Goal: Task Accomplishment & Management: Use online tool/utility

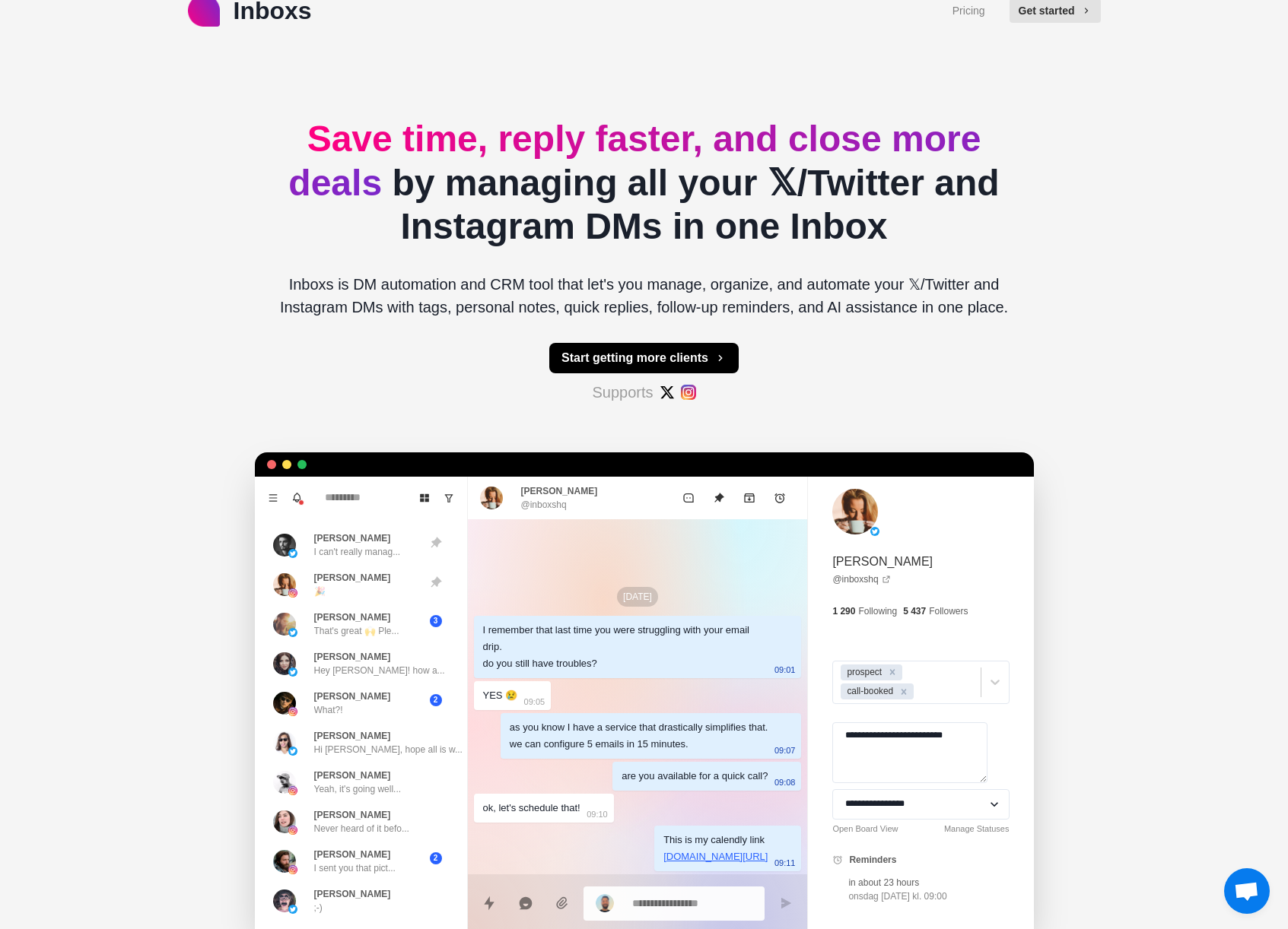
scroll to position [22, 0]
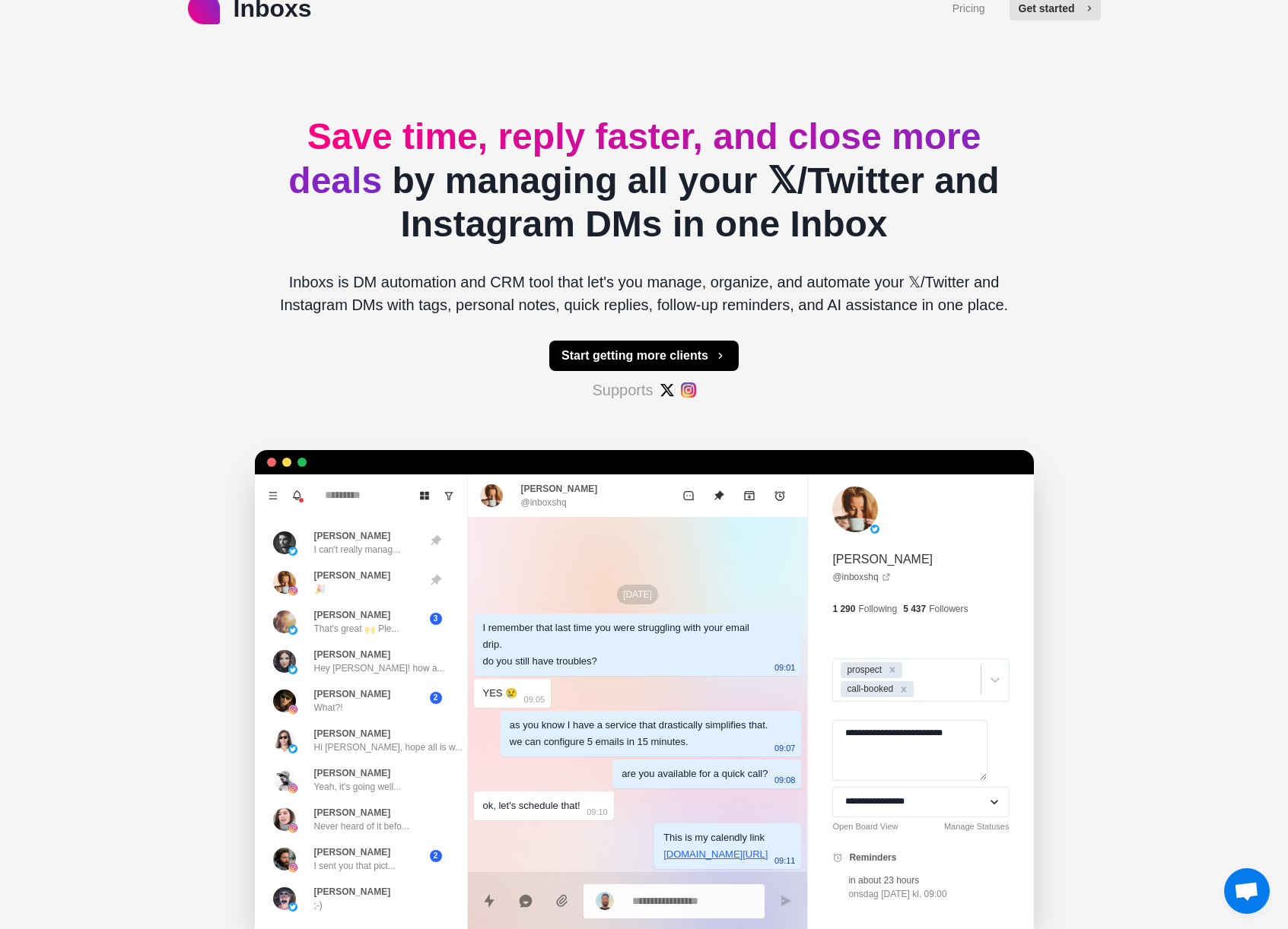
click at [1033, 12] on button "Get started" at bounding box center [1054, 8] width 91 height 24
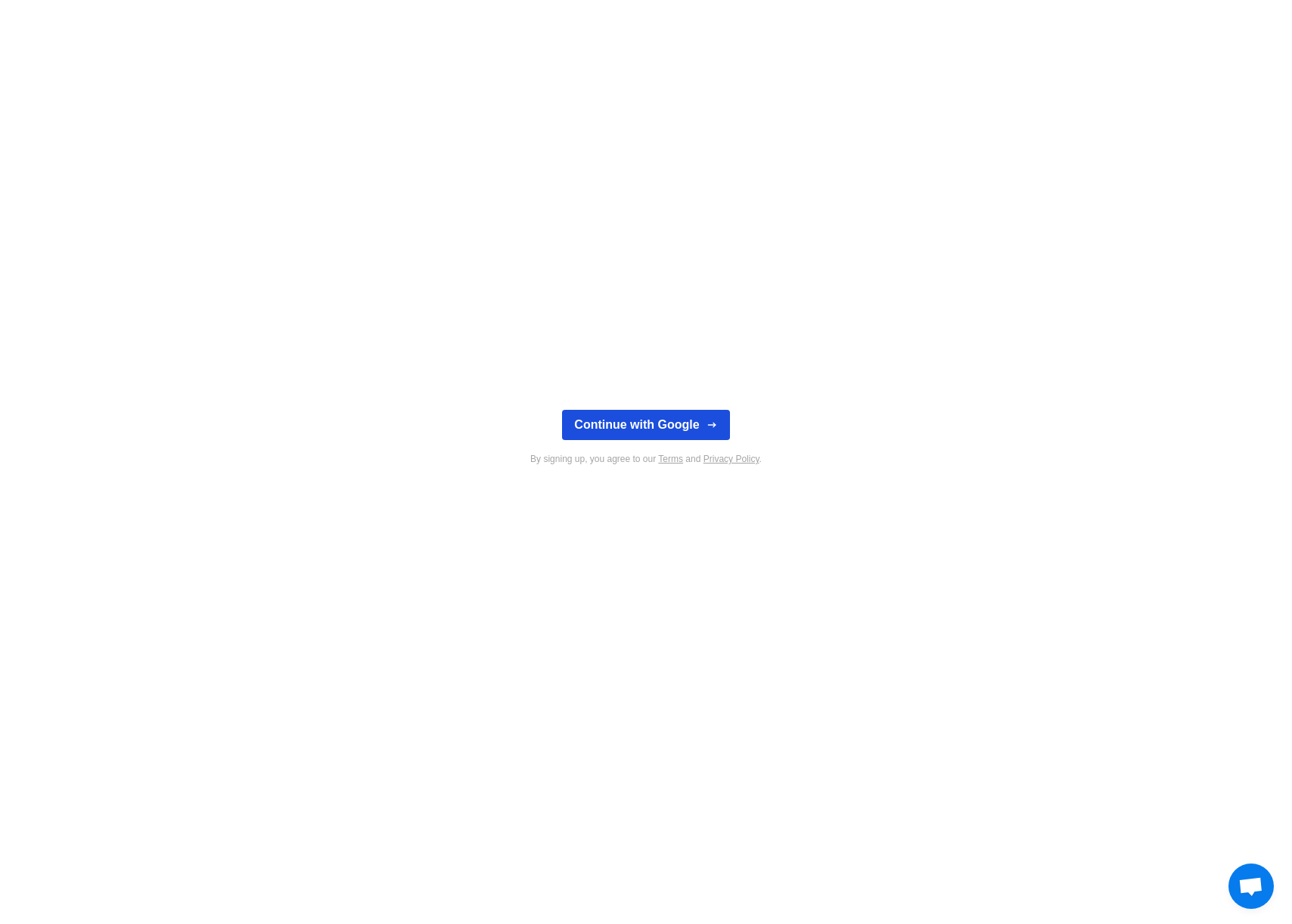
click at [662, 423] on button "Continue with Google" at bounding box center [645, 425] width 167 height 30
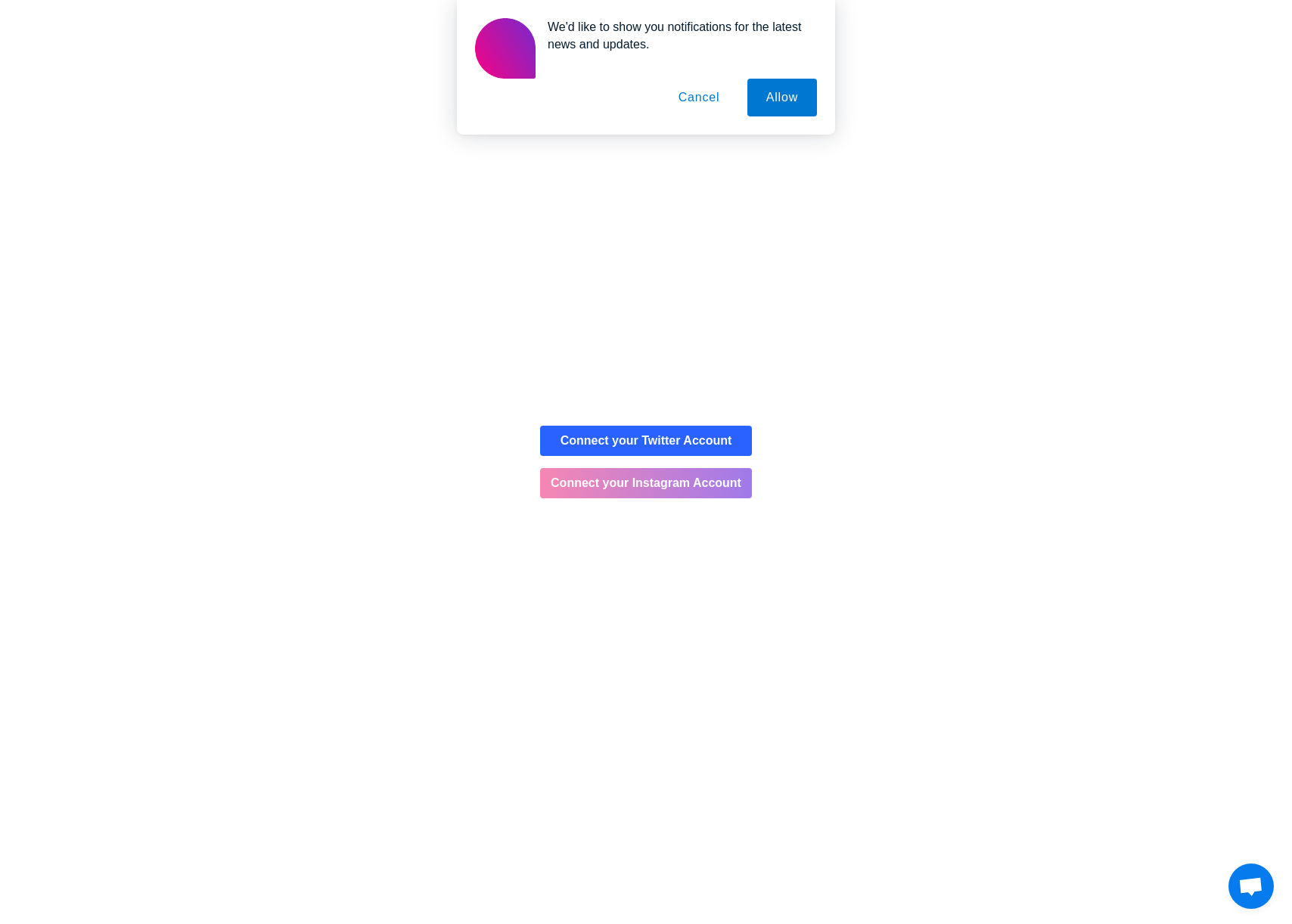
click at [717, 478] on button "Connect your Instagram Account" at bounding box center [646, 483] width 212 height 30
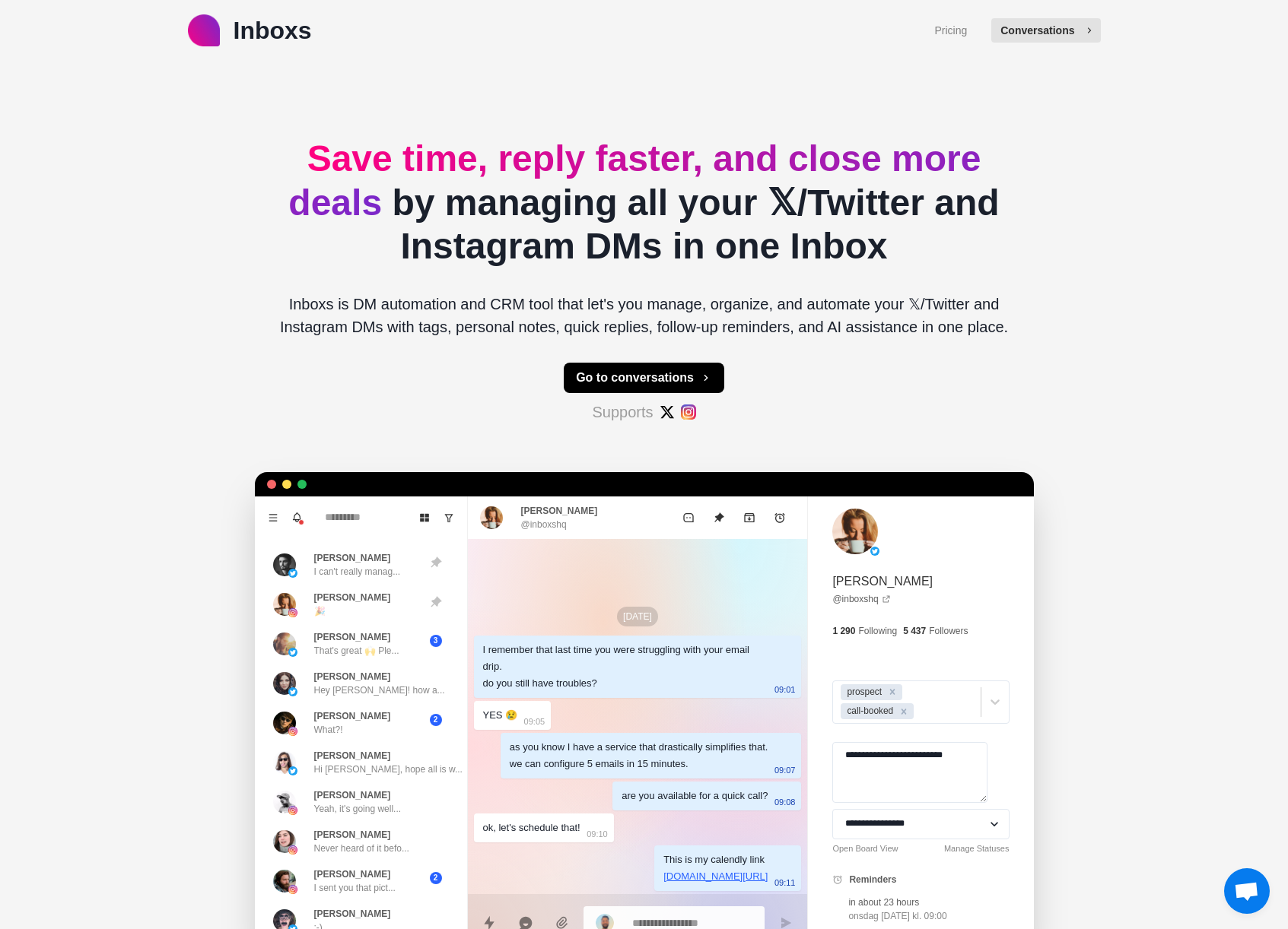
click at [1032, 24] on button "Conversations" at bounding box center [1045, 31] width 108 height 24
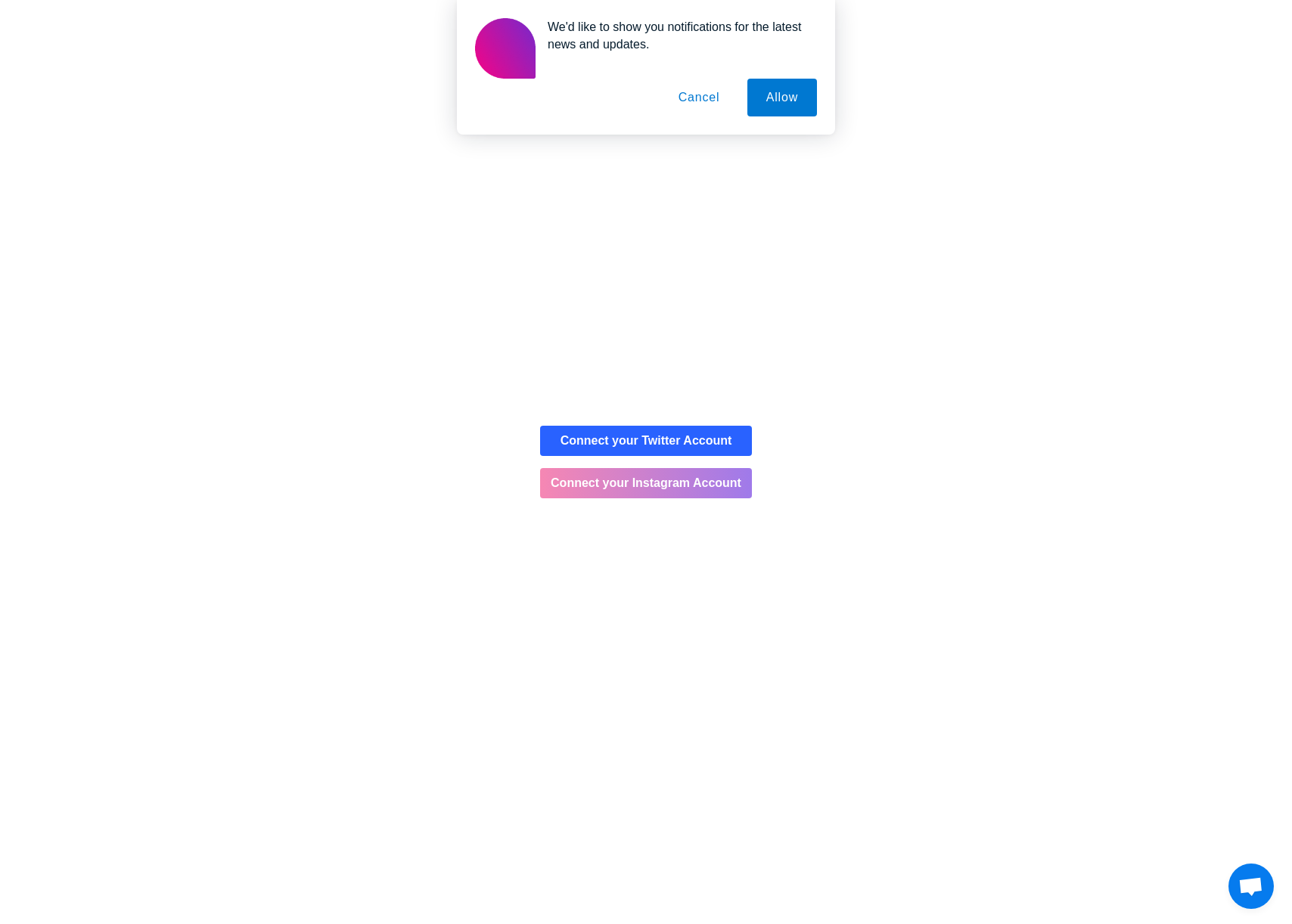
click at [682, 495] on button "Connect your Instagram Account" at bounding box center [646, 483] width 212 height 30
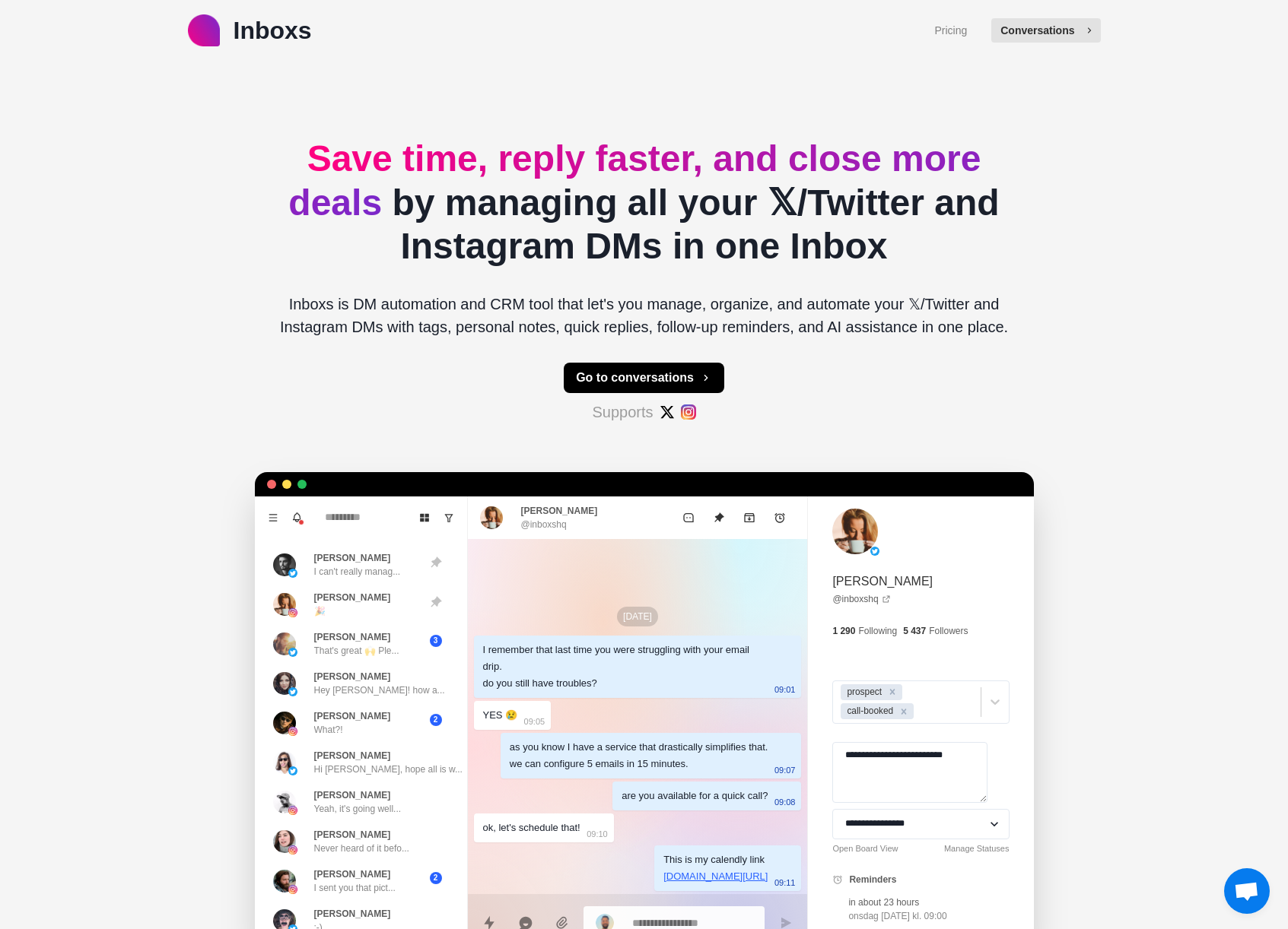
click at [1055, 28] on button "Conversations" at bounding box center [1045, 31] width 108 height 24
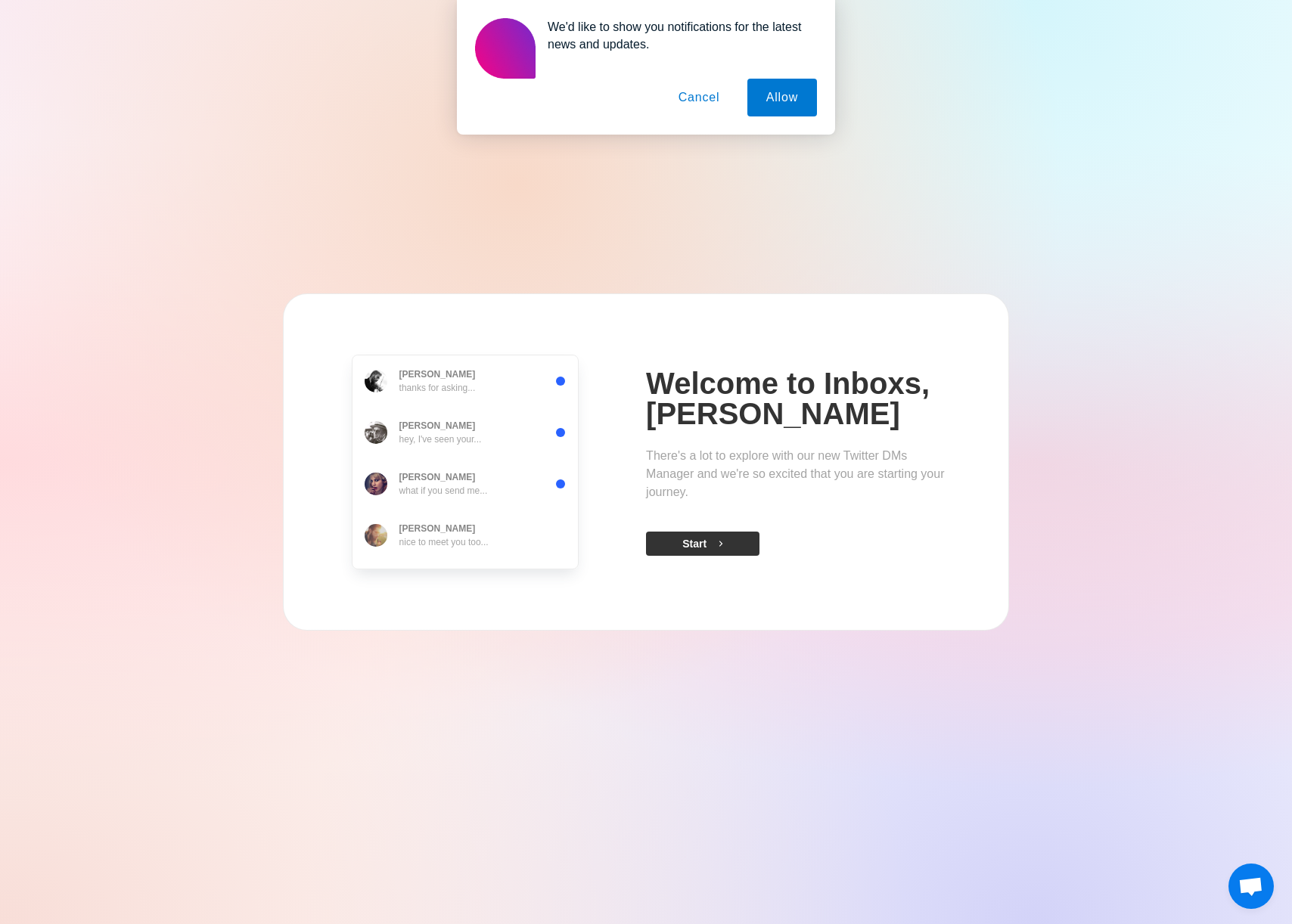
click at [718, 540] on icon "button" at bounding box center [720, 543] width 10 height 10
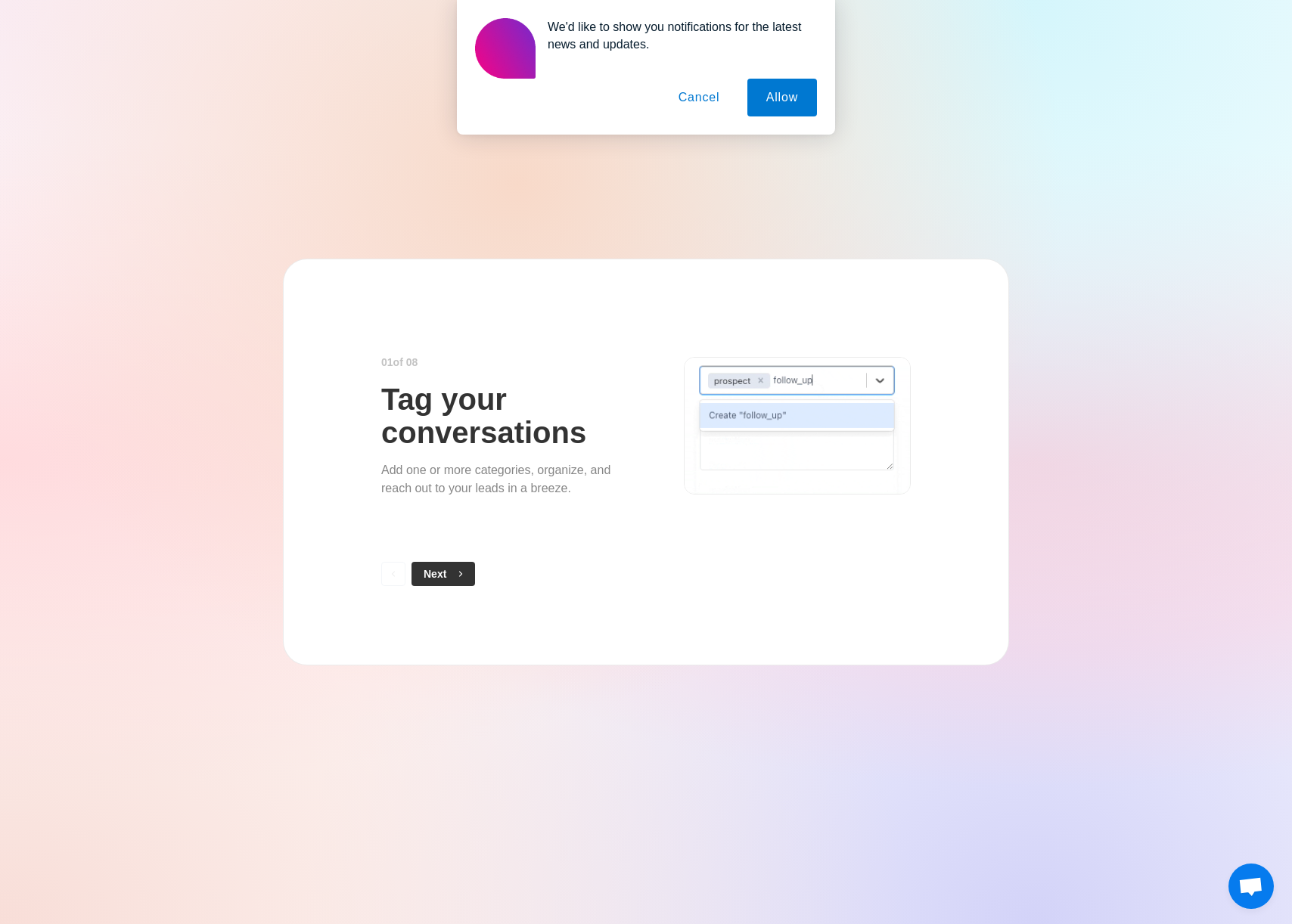
click at [453, 573] on span "button" at bounding box center [456, 574] width 10 height 10
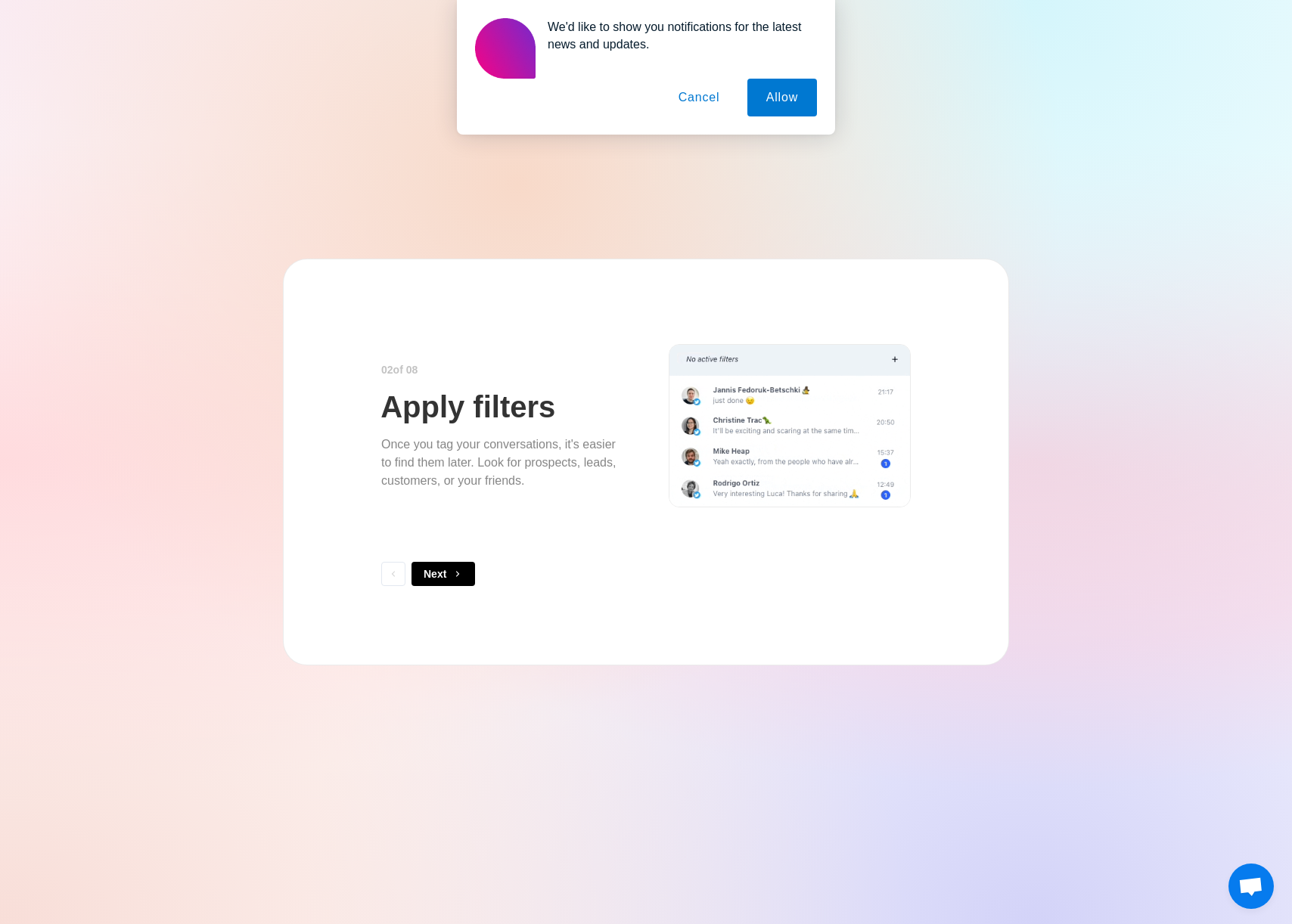
click at [454, 573] on span "button" at bounding box center [456, 574] width 10 height 10
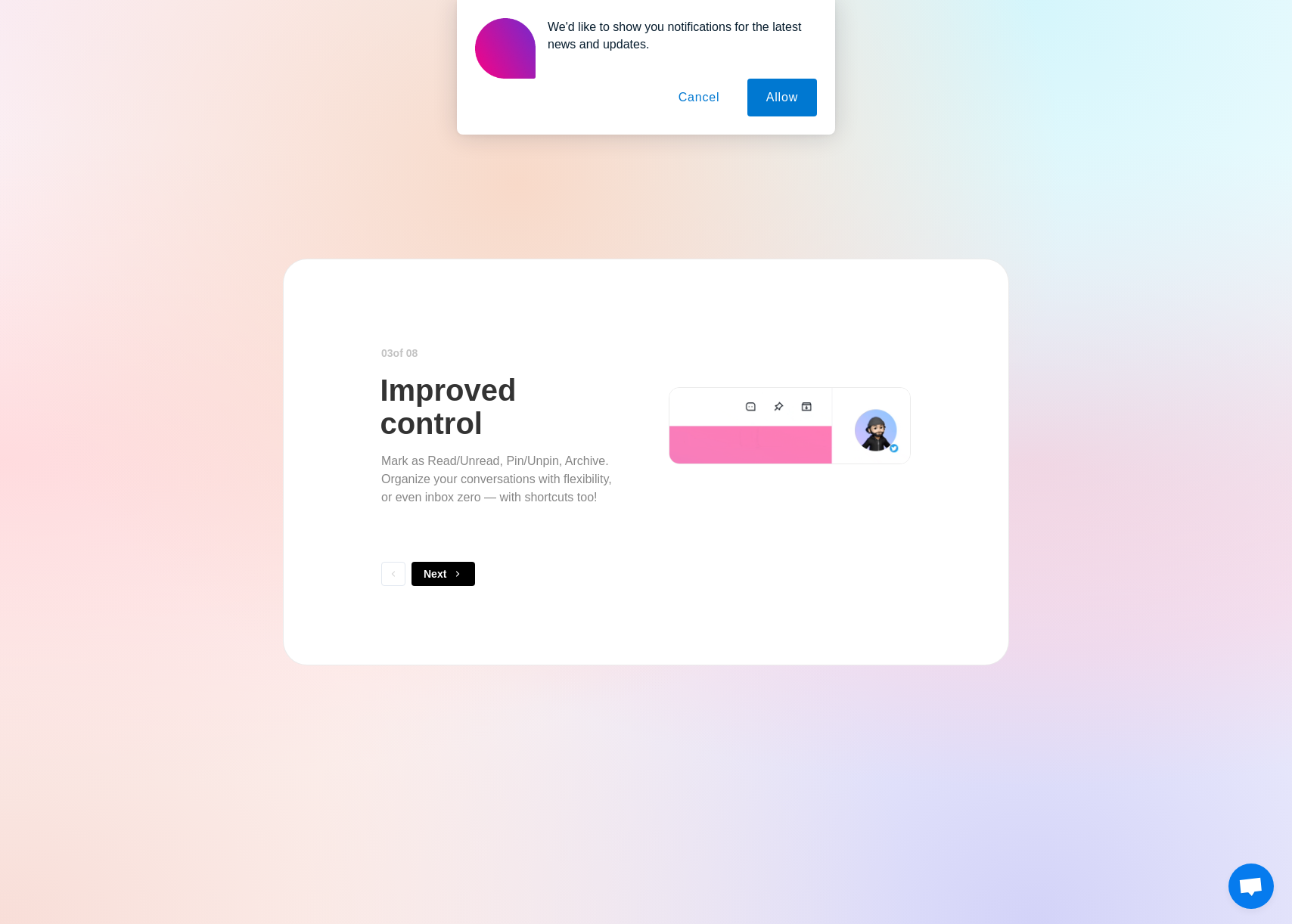
click at [455, 573] on span "button" at bounding box center [456, 574] width 10 height 10
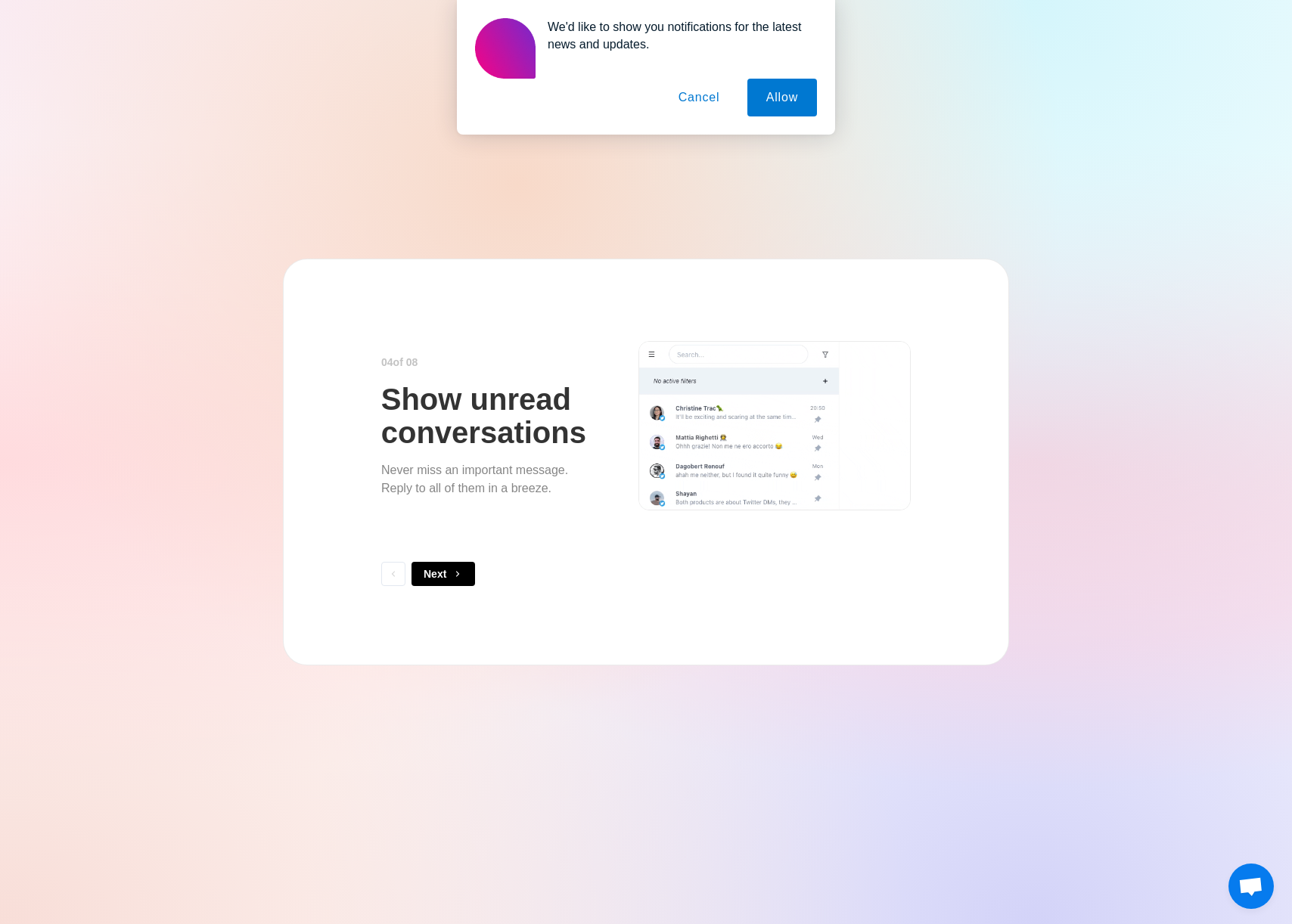
click at [455, 573] on span "button" at bounding box center [456, 574] width 10 height 10
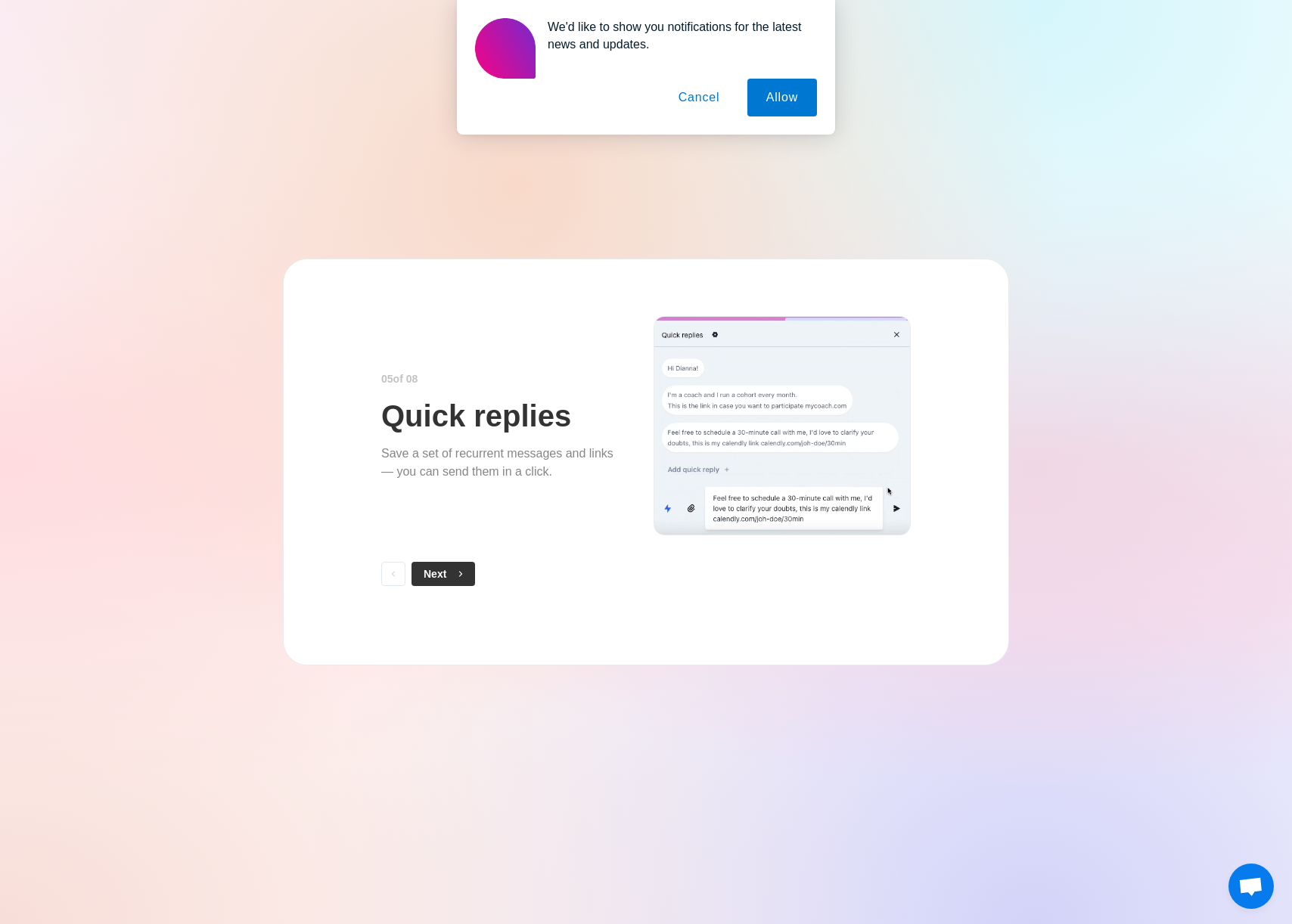
click at [456, 572] on icon "button" at bounding box center [460, 574] width 10 height 10
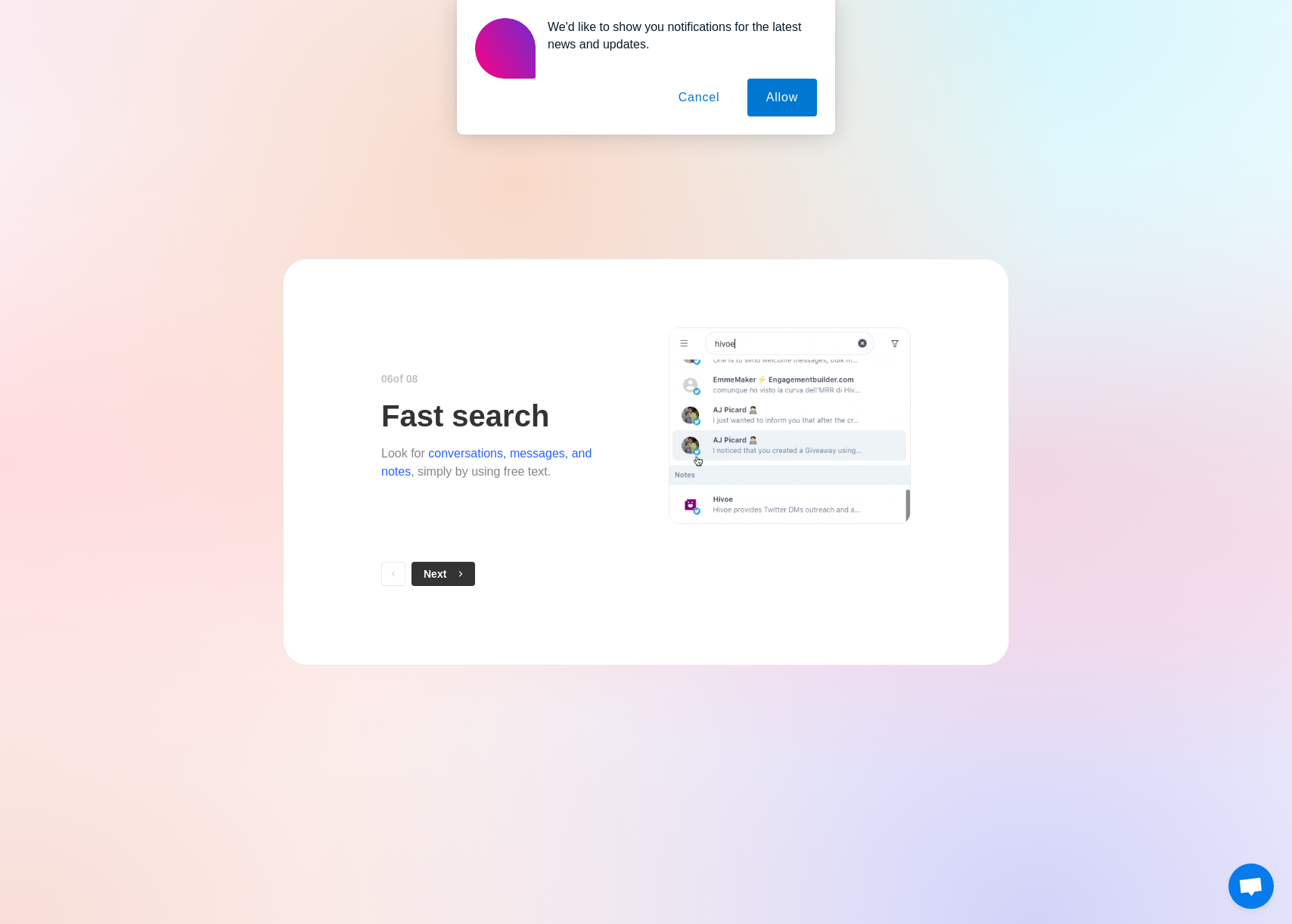
click at [456, 572] on icon "button" at bounding box center [460, 574] width 10 height 10
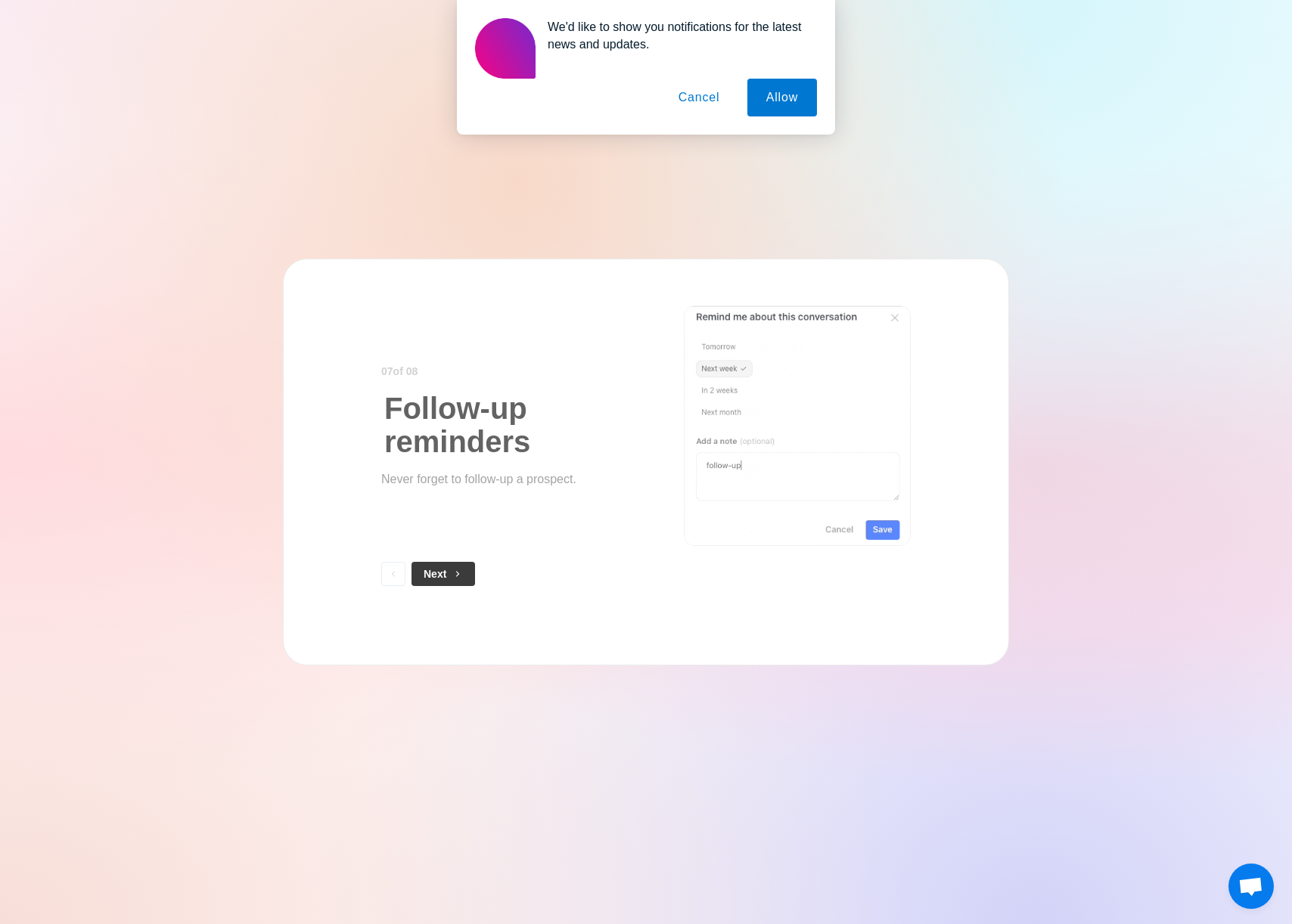
click at [456, 572] on icon "button" at bounding box center [456, 574] width 10 height 10
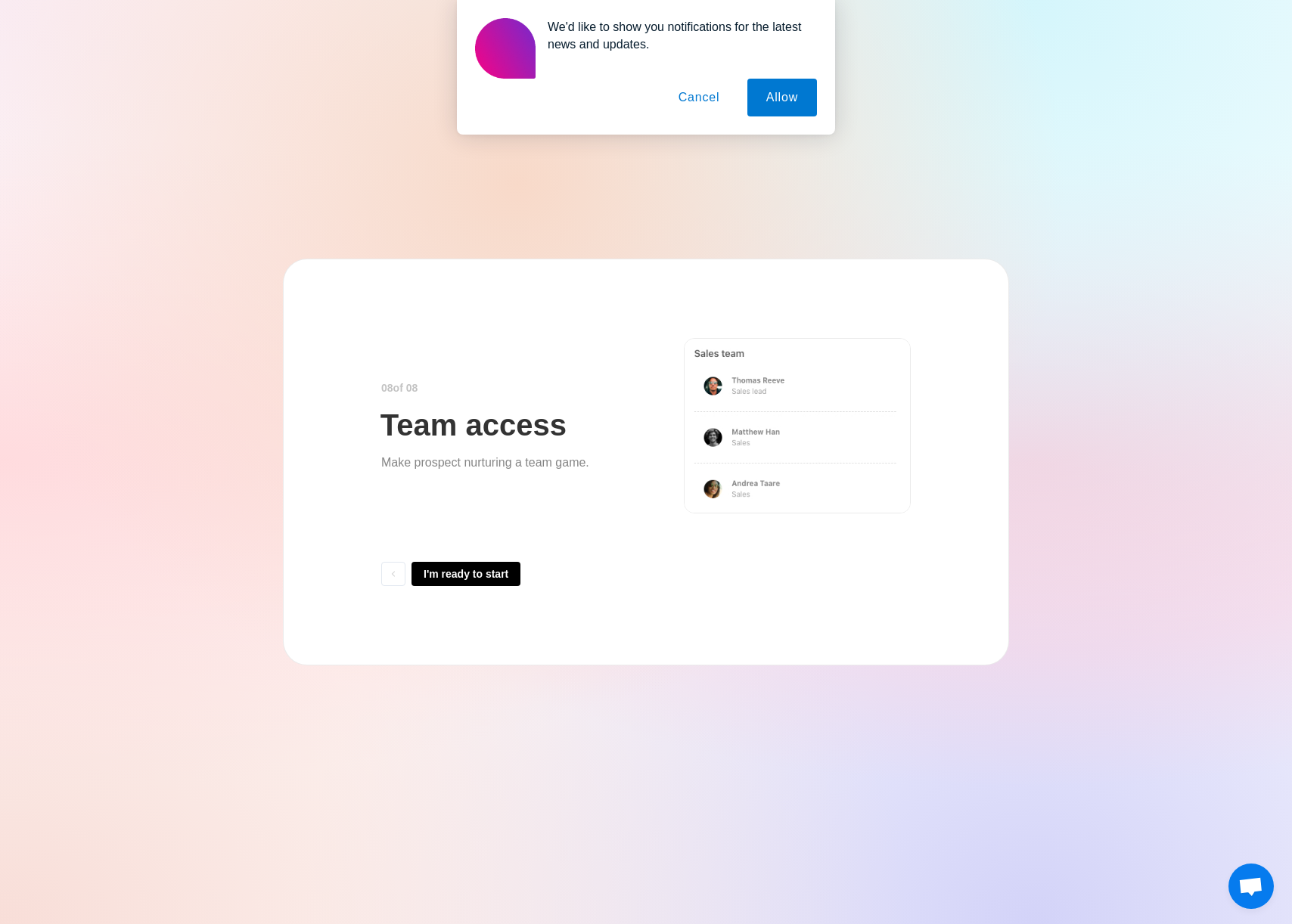
click at [456, 572] on button "I'm ready to start" at bounding box center [466, 574] width 109 height 24
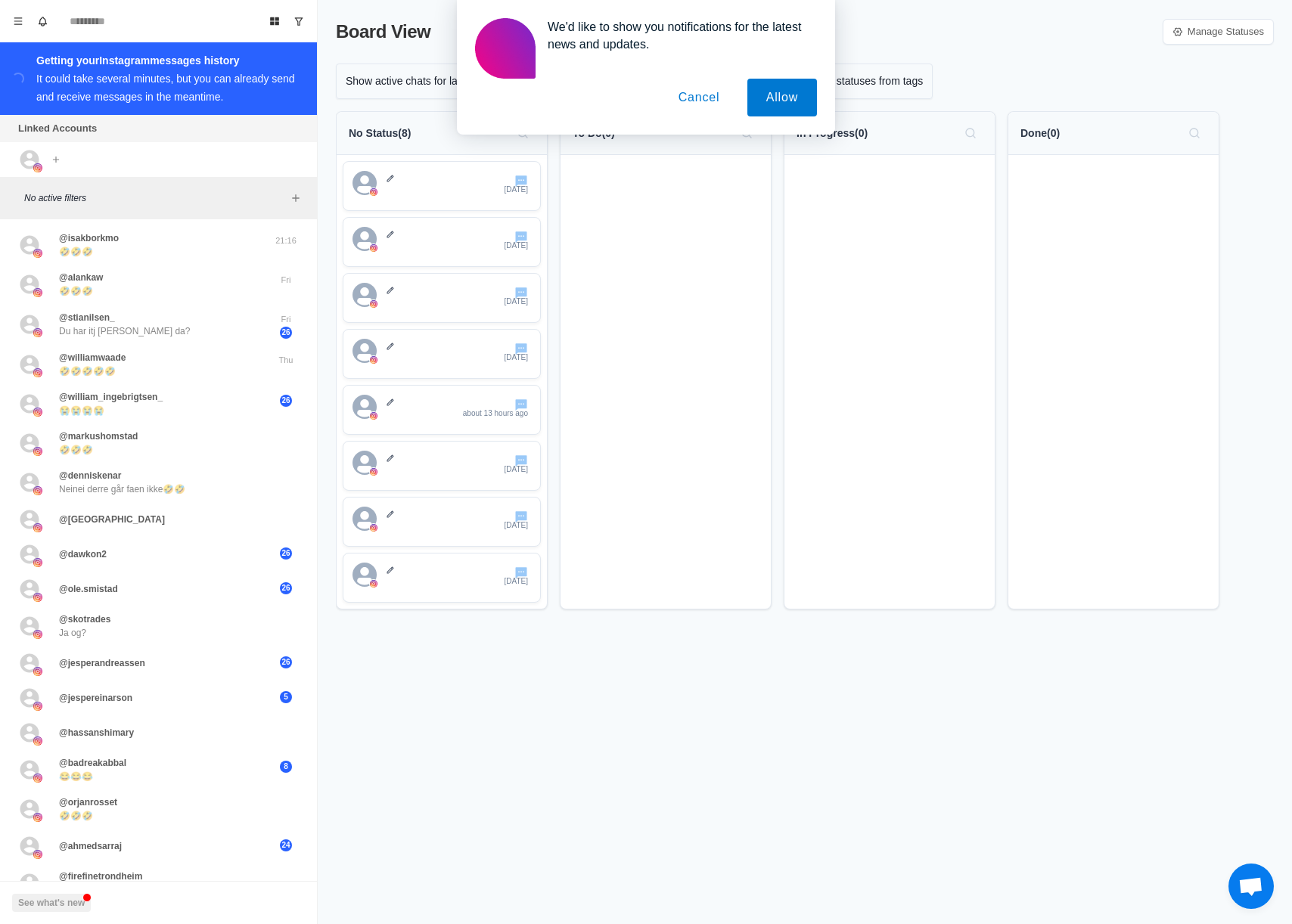
click at [688, 96] on button "Cancel" at bounding box center [699, 97] width 79 height 38
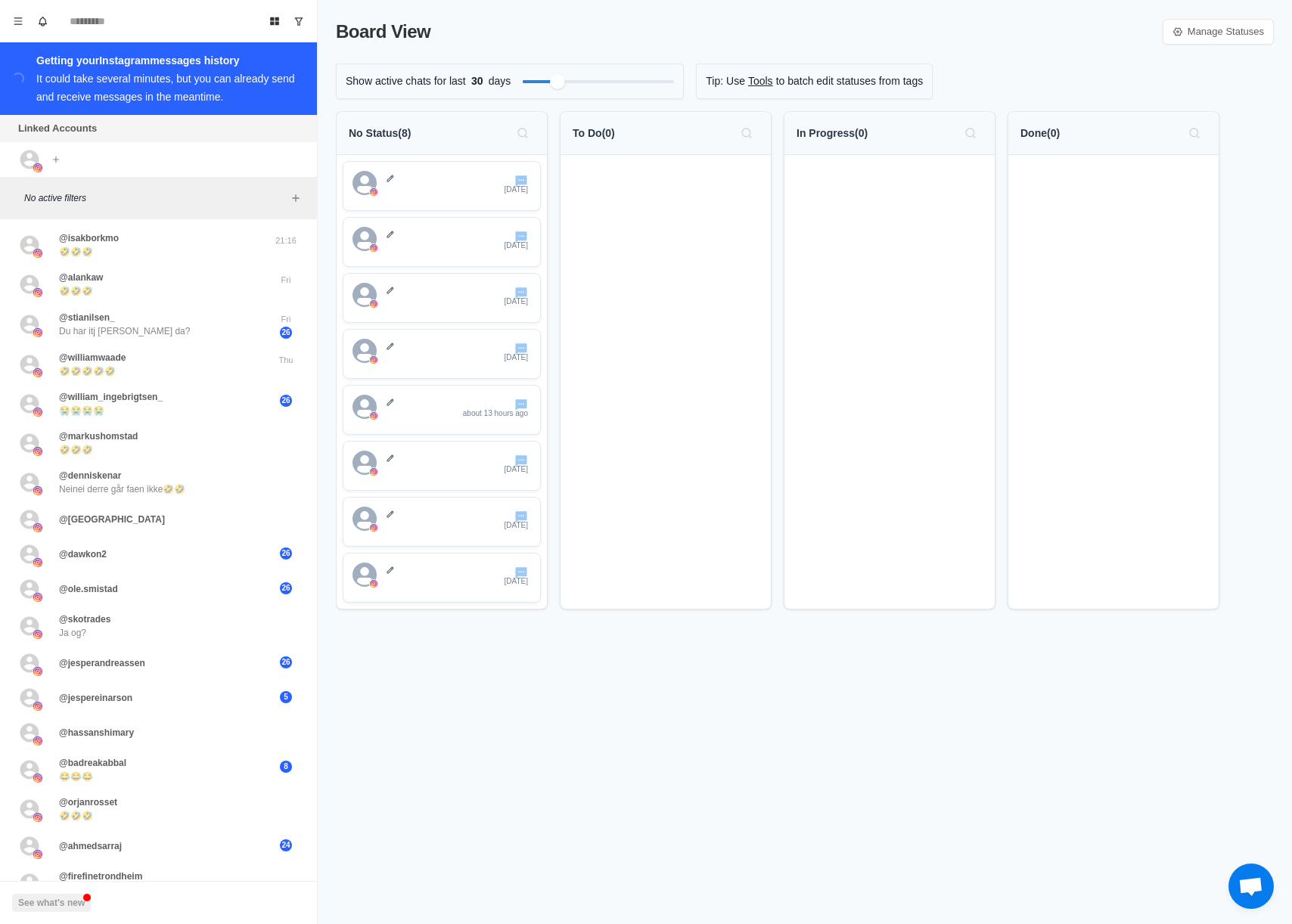
drag, startPoint x: 717, startPoint y: 192, endPoint x: 786, endPoint y: 227, distance: 77.4
click at [786, 227] on div "No Status ( 8 ) [DATE] [DATE] [DATE] [DATE] about 13 hours ago [DATE] [DATE] [D…" at bounding box center [804, 367] width 938 height 511
click at [843, 178] on div at bounding box center [890, 382] width 210 height 454
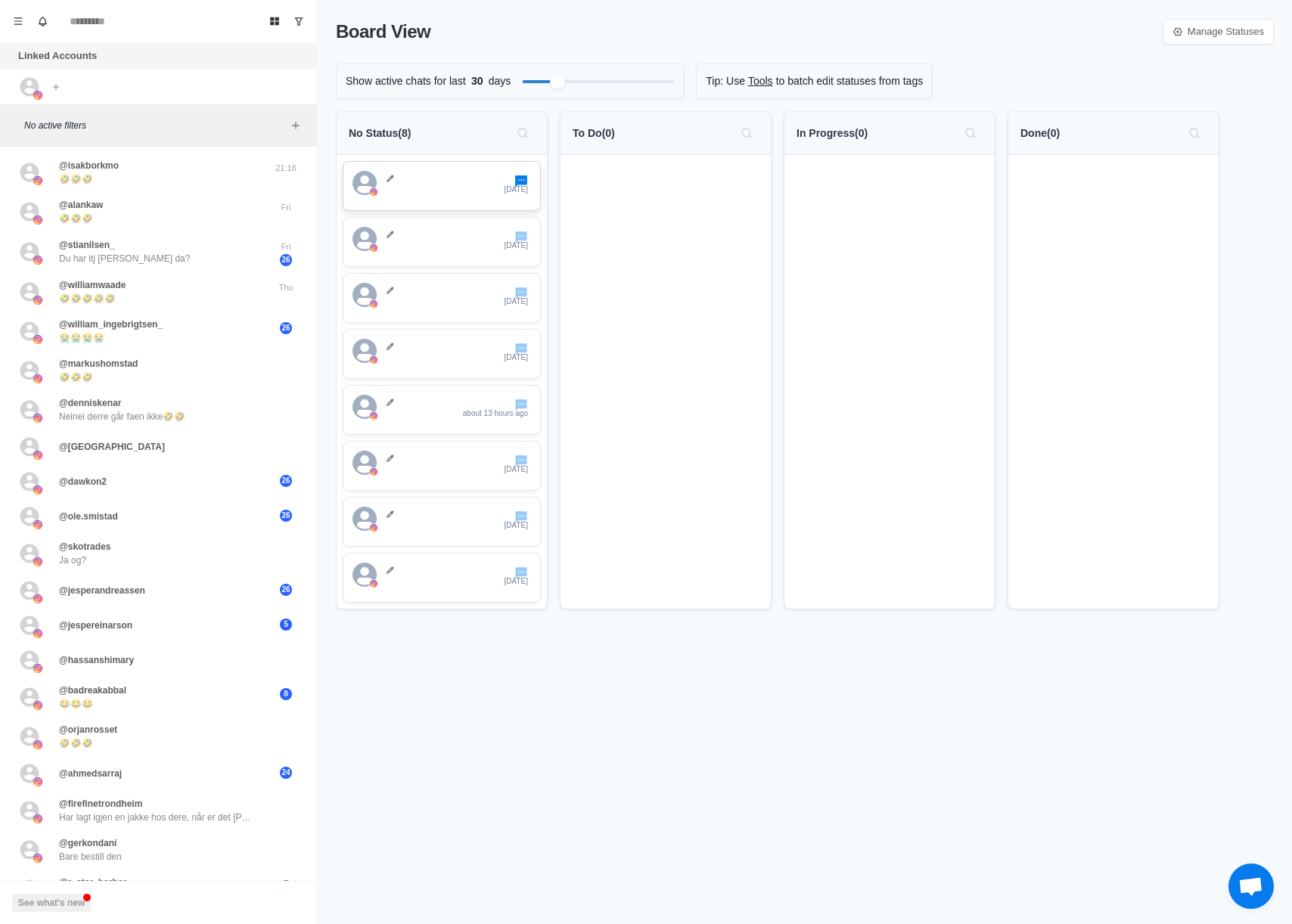
click at [522, 186] on icon "Go to chat" at bounding box center [522, 181] width 15 height 15
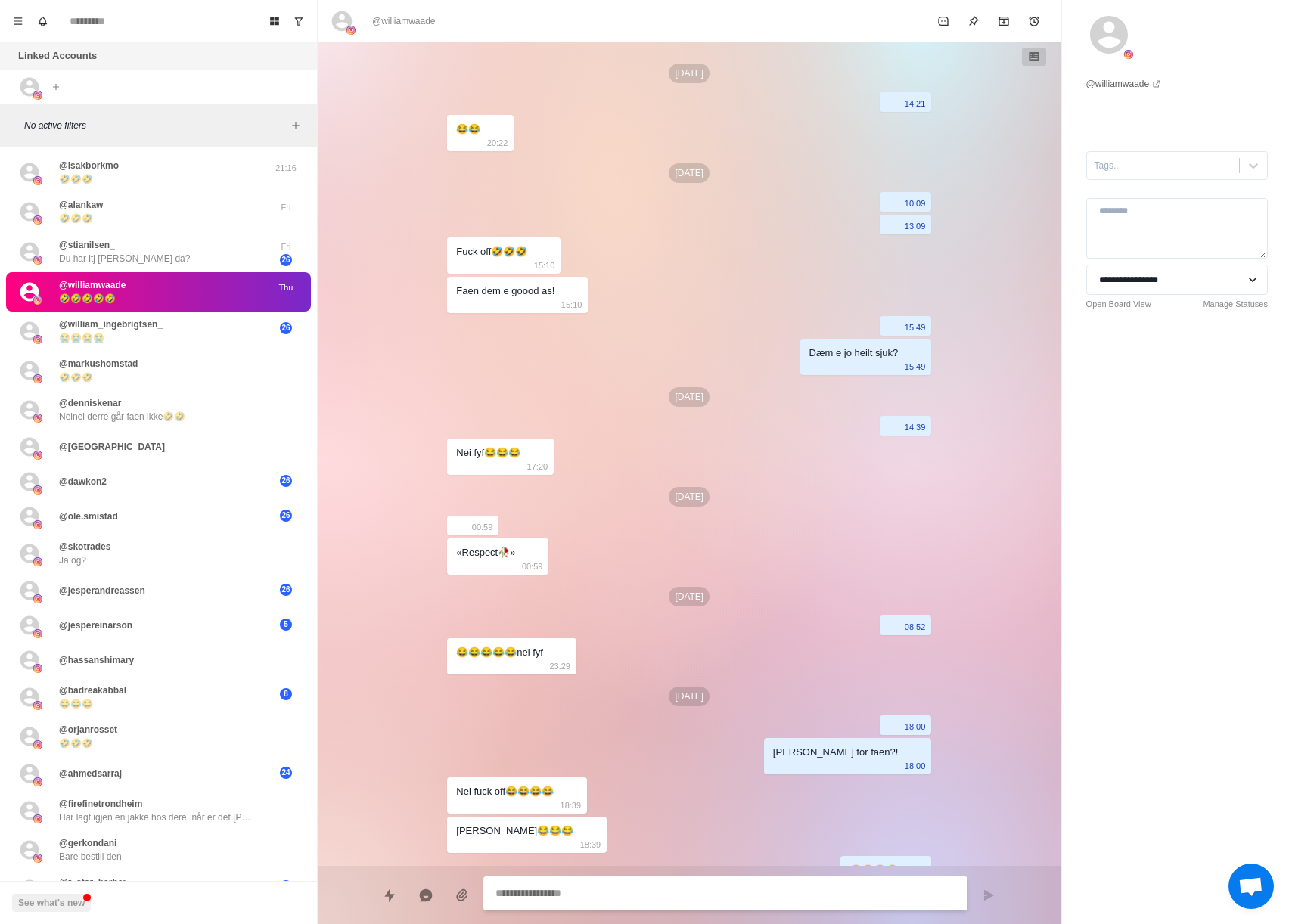
scroll to position [330, 0]
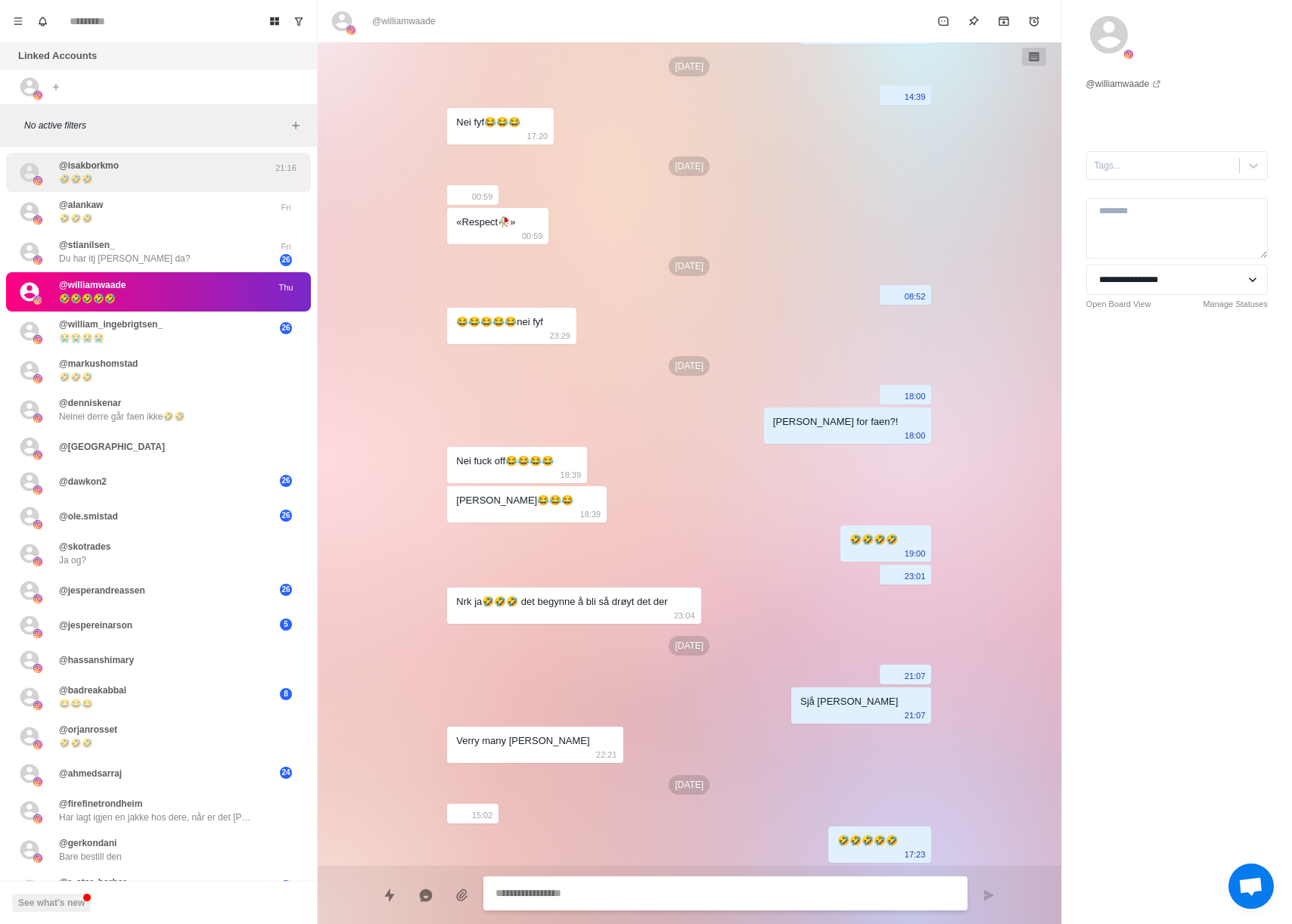
click at [146, 172] on div "@isakborkmo 🤣🤣🤣" at bounding box center [143, 172] width 249 height 28
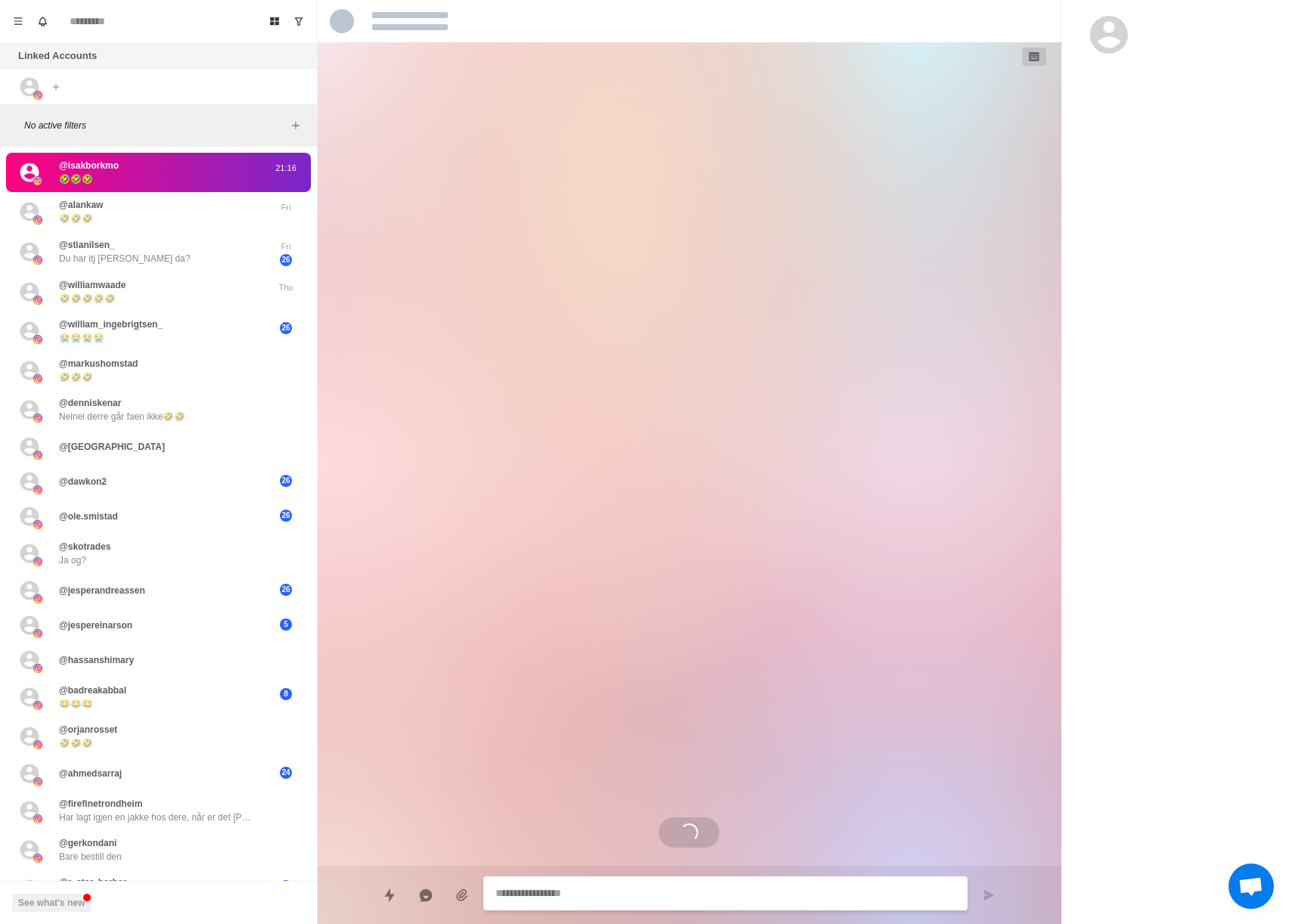
scroll to position [394, 0]
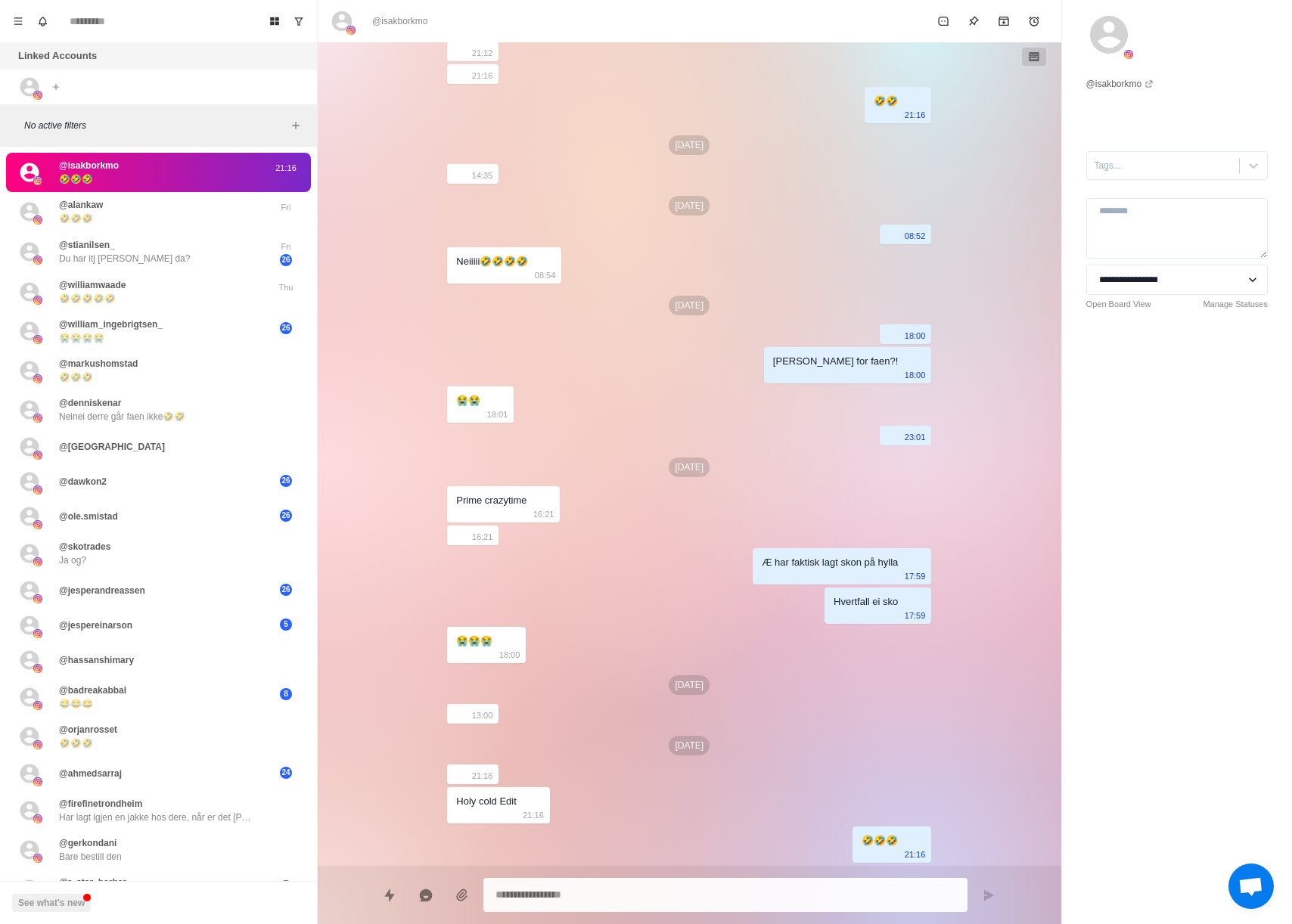
click at [553, 9] on div "@isakborkmo" at bounding box center [629, 21] width 599 height 24
click at [1179, 577] on div "**********" at bounding box center [1177, 462] width 230 height 924
click at [1179, 577] on div "**********" at bounding box center [1177, 462] width 230 height 924
type textarea "*"
click at [128, 24] on input at bounding box center [159, 21] width 196 height 24
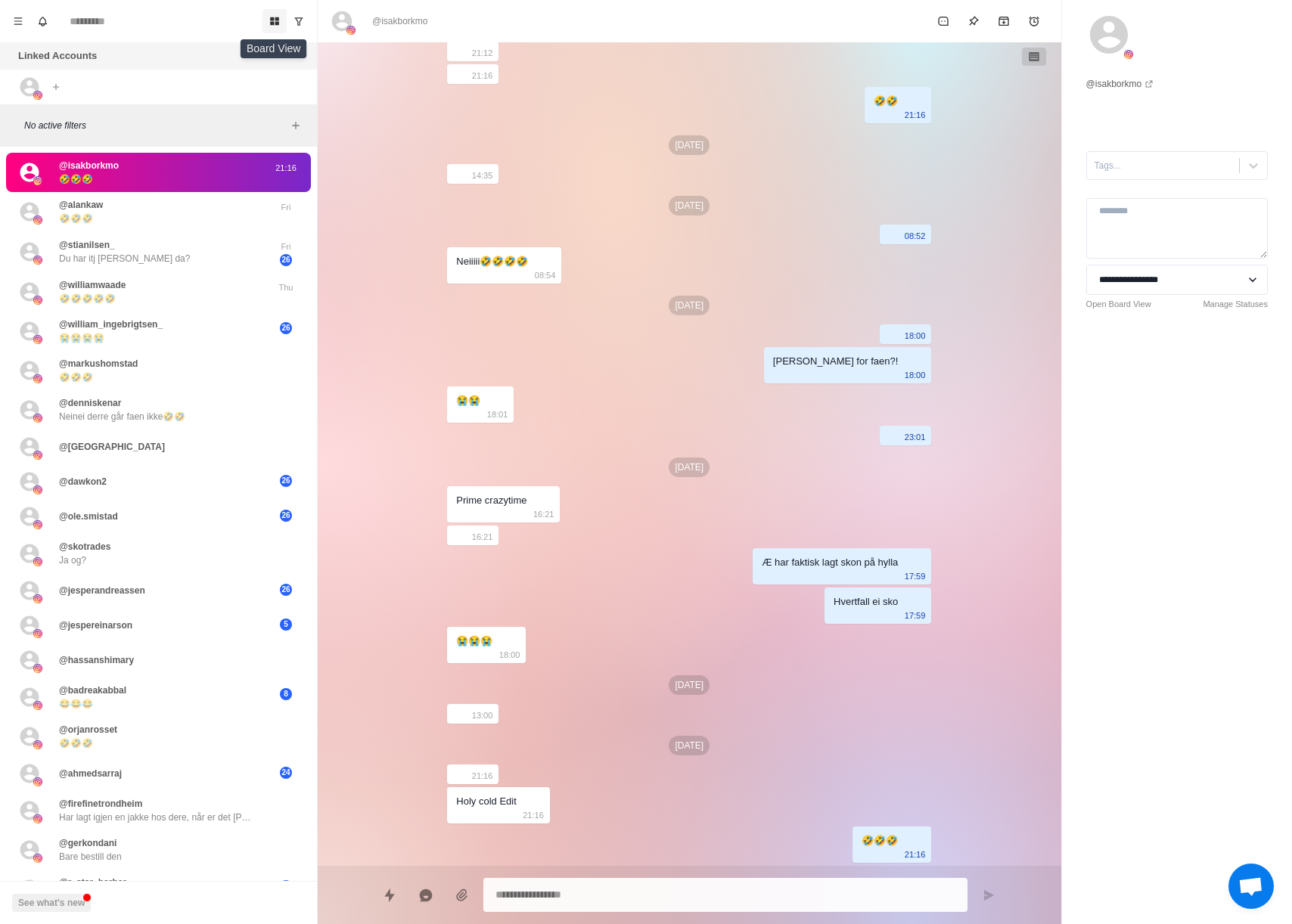
click at [267, 21] on button "Board View" at bounding box center [275, 21] width 24 height 24
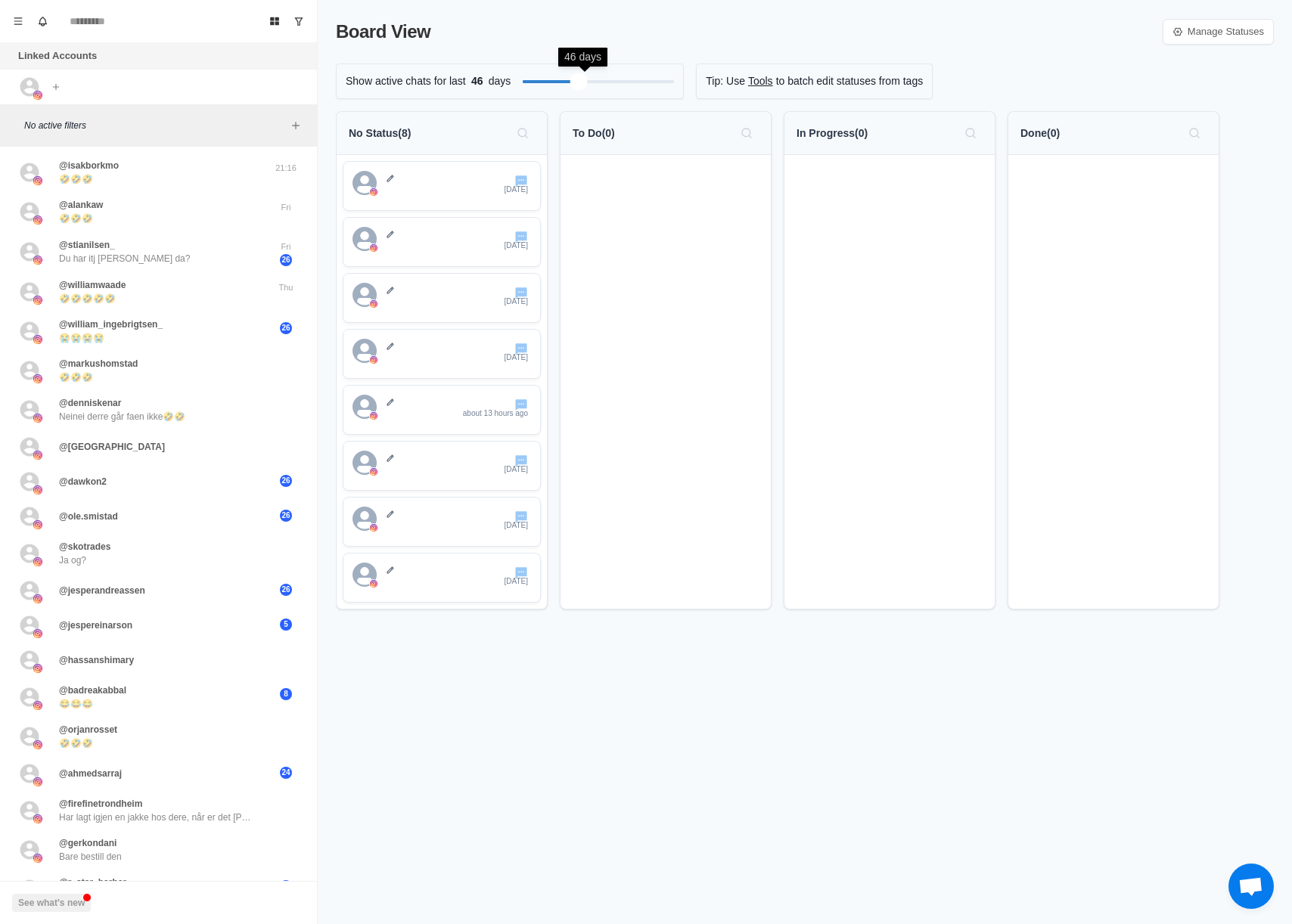
click at [587, 82] on div "Filter by activity days" at bounding box center [578, 81] width 18 height 18
click at [567, 87] on div "Filter by activity days" at bounding box center [575, 81] width 18 height 18
click at [667, 160] on div at bounding box center [666, 382] width 210 height 454
click at [388, 183] on icon at bounding box center [390, 179] width 9 height 9
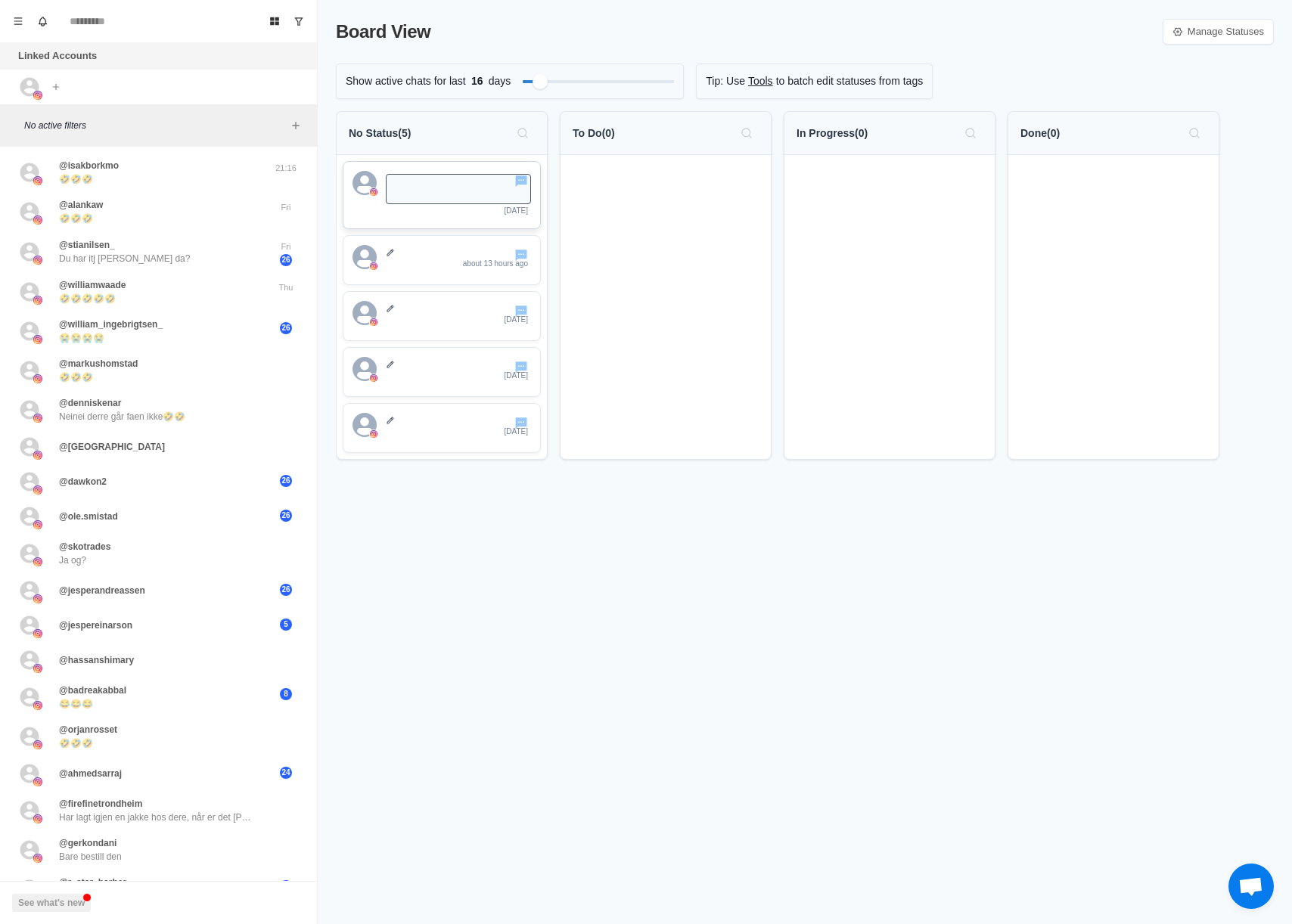
click at [660, 208] on div at bounding box center [666, 307] width 210 height 304
